Goal: Information Seeking & Learning: Learn about a topic

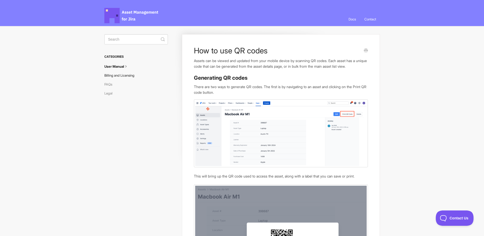
click at [117, 75] on link "Billing and Licensing" at bounding box center [121, 75] width 34 height 8
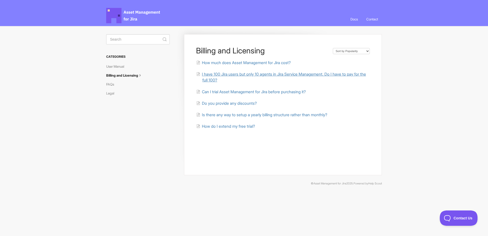
click at [215, 75] on span "I have 100 Jira users but only 10 agents in Jira Service Management. Do I have …" at bounding box center [284, 77] width 164 height 11
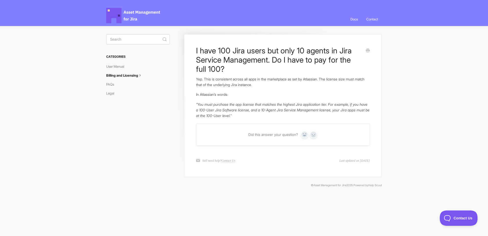
click at [138, 12] on span "Asset Management for Jira Docs" at bounding box center [133, 15] width 55 height 15
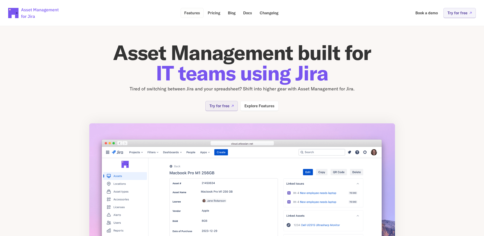
click at [193, 14] on p "Features" at bounding box center [192, 13] width 16 height 4
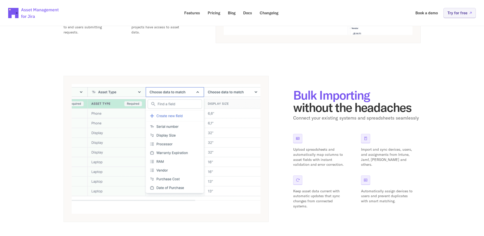
scroll to position [204, 0]
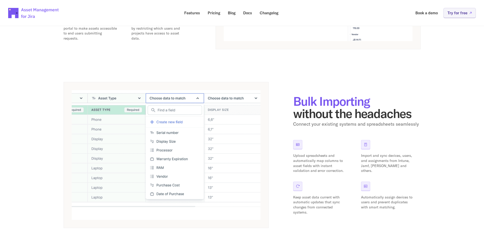
click at [19, 74] on div "Features Powerful Asset Management, Simple Implementation. Truly native Jira in…" at bounding box center [242, 111] width 484 height 594
click at [211, 14] on p "Pricing" at bounding box center [214, 13] width 12 height 4
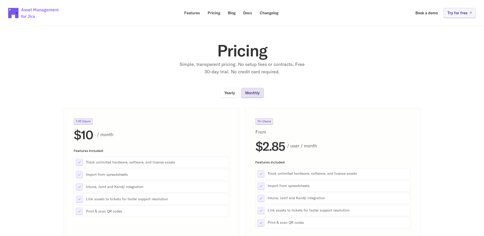
click at [249, 91] on p "Monthly" at bounding box center [252, 93] width 15 height 4
click at [228, 93] on p "Yearly" at bounding box center [229, 93] width 11 height 4
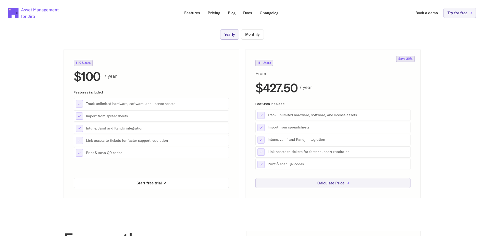
scroll to position [68, 0]
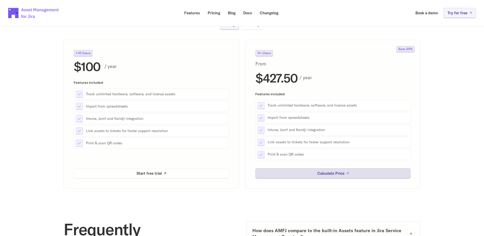
click at [272, 171] on link "Calculate Price" at bounding box center [332, 173] width 155 height 10
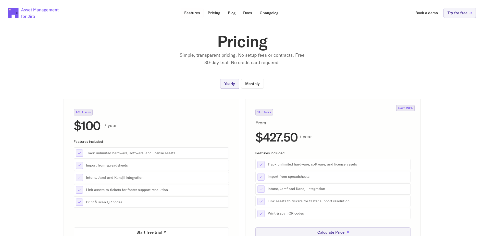
scroll to position [0, 0]
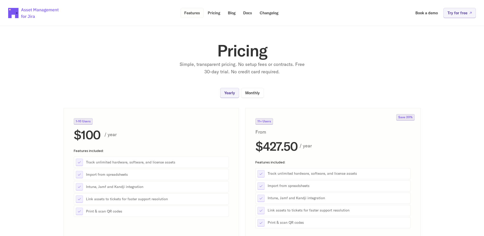
click at [194, 12] on p "Features" at bounding box center [192, 13] width 16 height 4
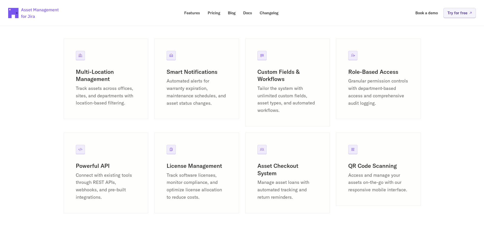
scroll to position [612, 0]
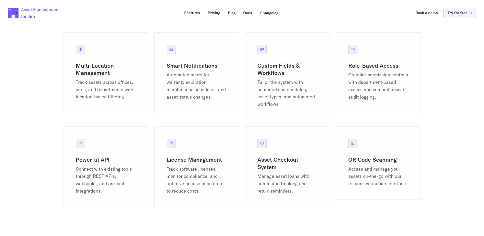
drag, startPoint x: 353, startPoint y: 141, endPoint x: 351, endPoint y: 139, distance: 3.1
click at [353, 141] on div at bounding box center [352, 142] width 9 height 9
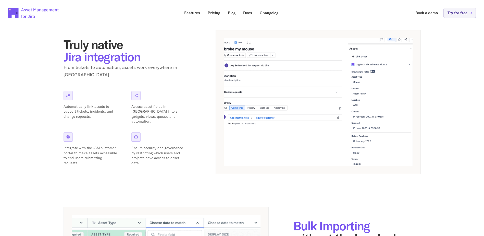
scroll to position [0, 0]
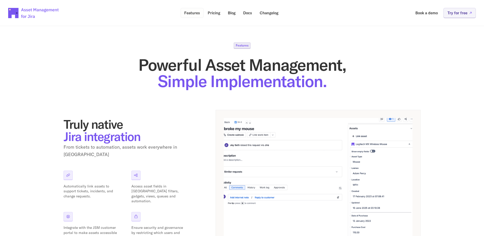
click at [192, 11] on p "Features" at bounding box center [192, 13] width 16 height 4
click at [214, 11] on p "Pricing" at bounding box center [214, 13] width 12 height 4
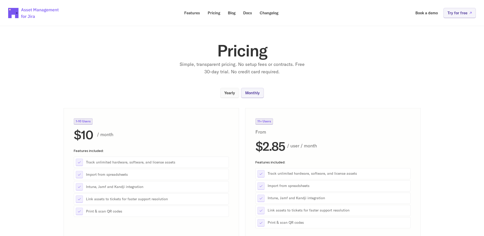
click at [229, 90] on link "Yearly" at bounding box center [229, 93] width 19 height 10
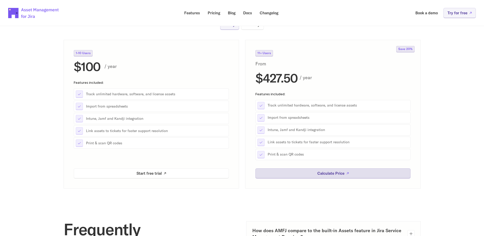
click at [326, 174] on p "Calculate Price" at bounding box center [330, 173] width 27 height 4
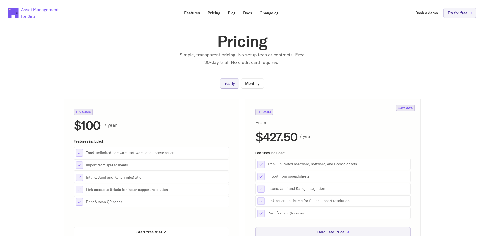
scroll to position [0, 0]
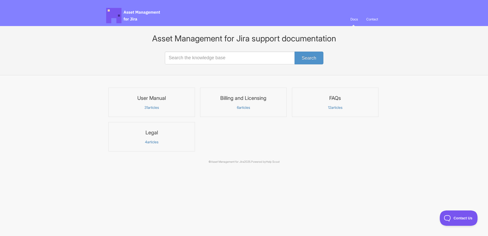
click at [158, 105] on p "31 articles" at bounding box center [152, 107] width 80 height 5
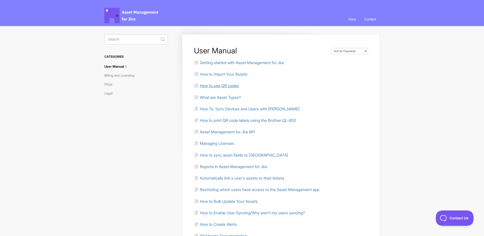
click at [228, 86] on span "How to use QR codes" at bounding box center [219, 85] width 39 height 5
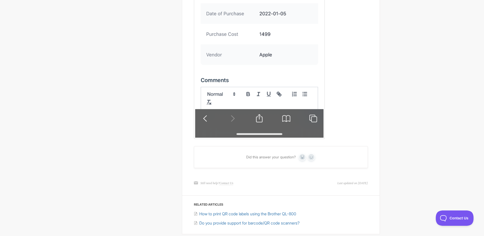
scroll to position [1156, 0]
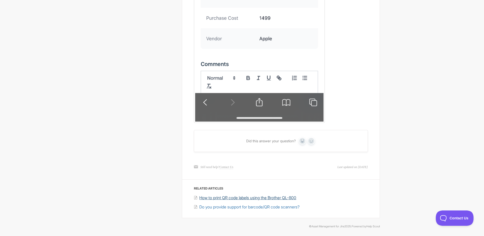
click at [248, 200] on span "How to print QR code labels using the Brother QL-800" at bounding box center [247, 197] width 97 height 5
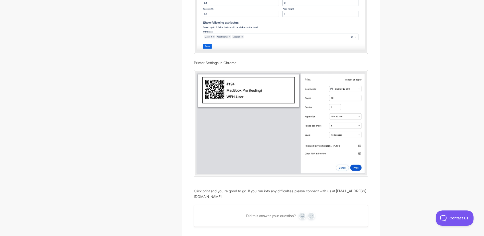
scroll to position [272, 0]
